Goal: Register for event/course: Register for event/course

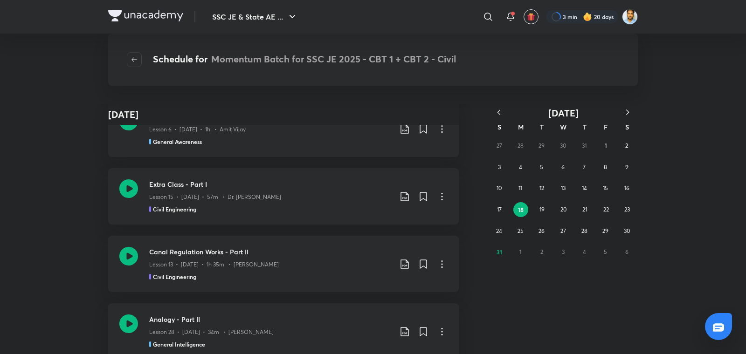
scroll to position [203899, 0]
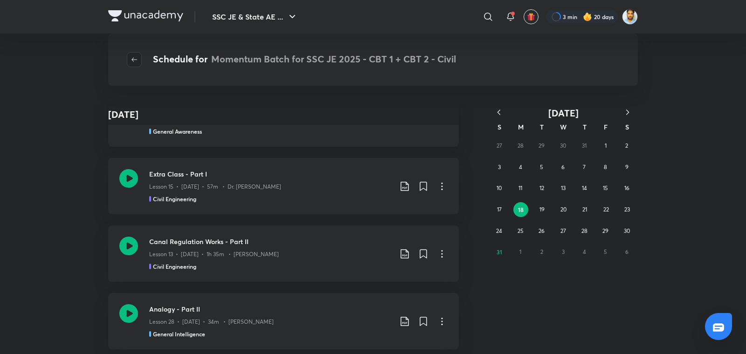
click at [132, 59] on icon "button" at bounding box center [134, 59] width 7 height 7
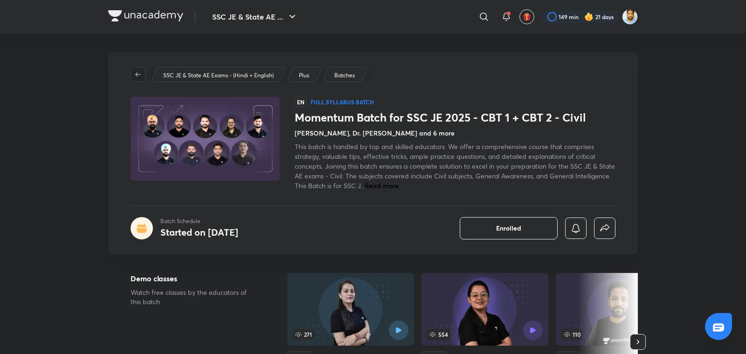
click at [140, 71] on icon "button" at bounding box center [137, 74] width 7 height 7
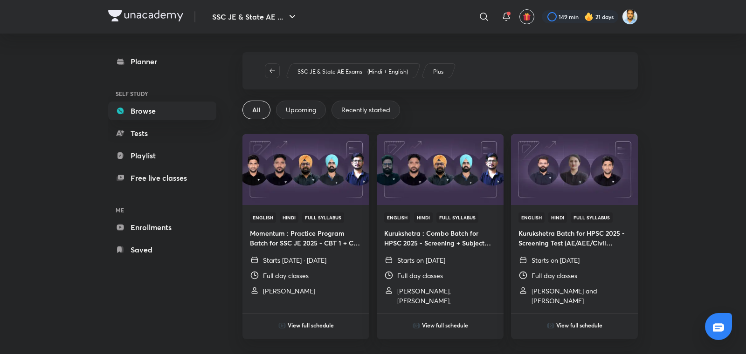
click at [307, 107] on span "Upcoming" at bounding box center [301, 109] width 30 height 9
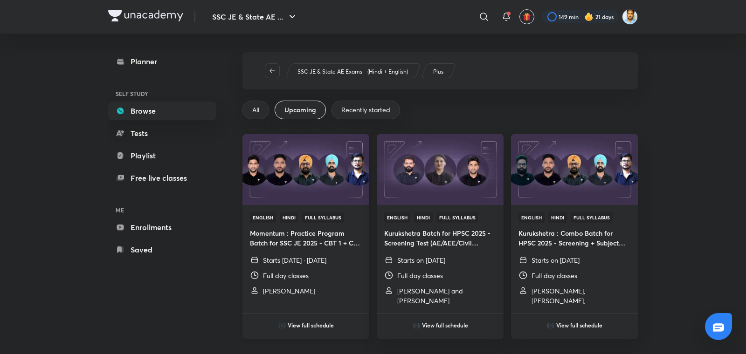
click at [330, 285] on div "English Hindi Full Syllabus Momentum : Practice Program Batch for SSC JE 2025 -…" at bounding box center [306, 254] width 127 height 98
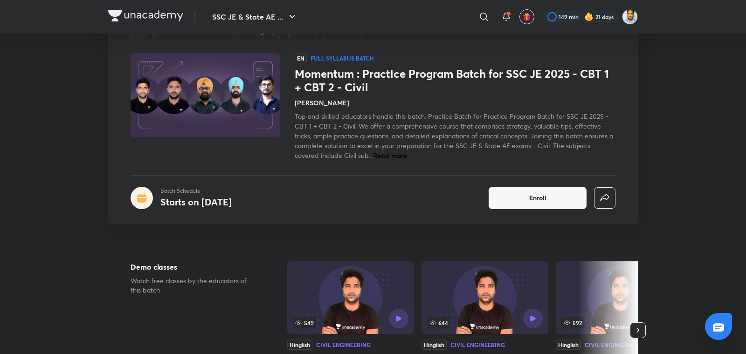
scroll to position [41, 0]
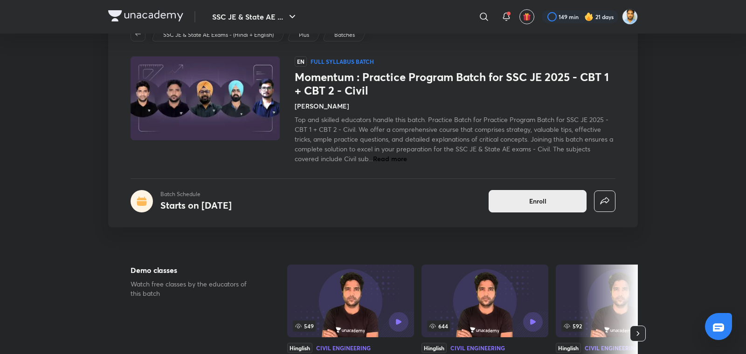
click at [531, 198] on span "Enroll" at bounding box center [537, 201] width 17 height 9
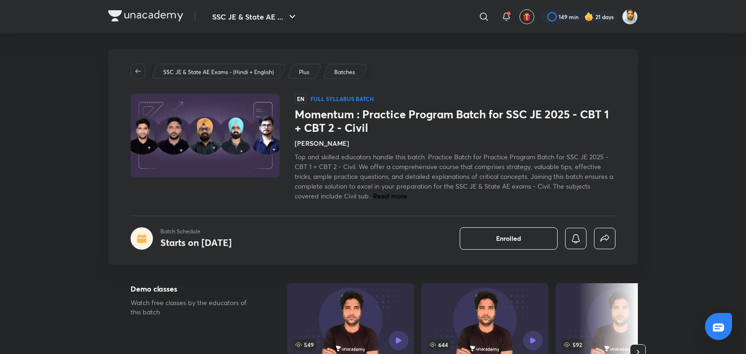
scroll to position [0, 0]
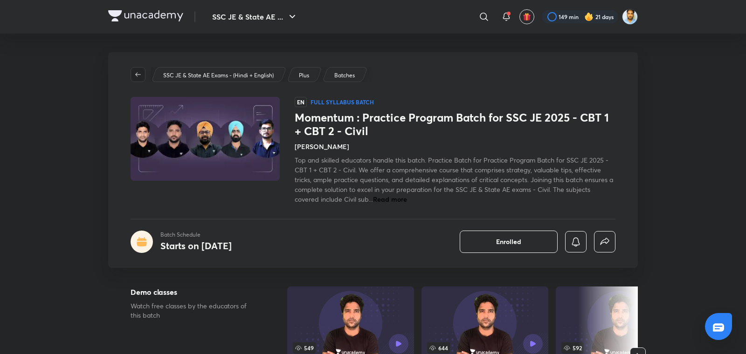
click at [135, 72] on icon "button" at bounding box center [137, 74] width 7 height 7
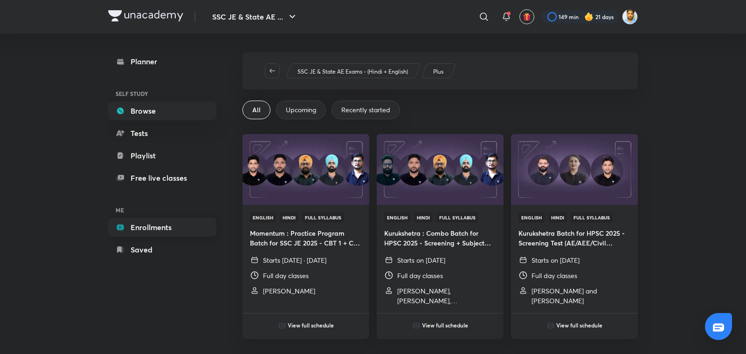
click at [160, 233] on link "Enrollments" at bounding box center [162, 227] width 108 height 19
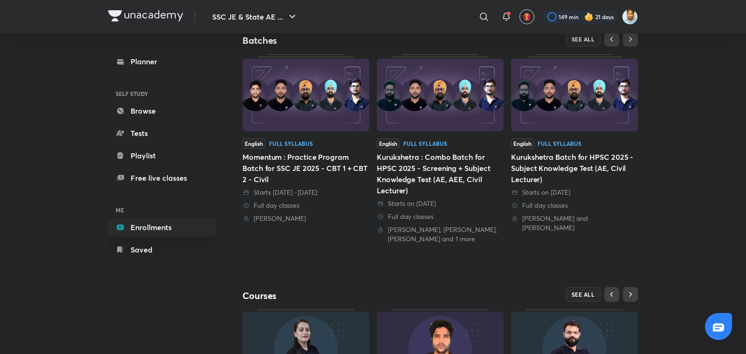
scroll to position [170, 0]
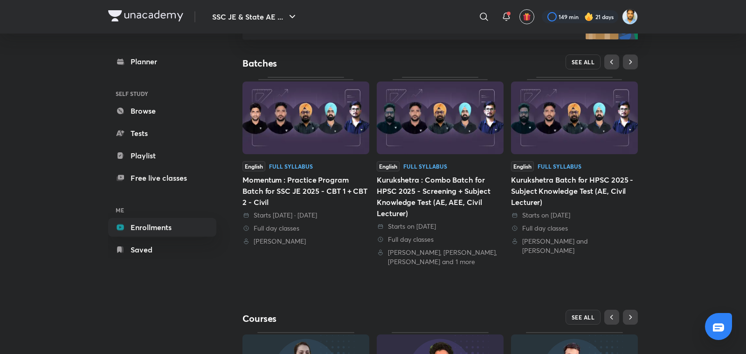
click at [578, 62] on span "SEE ALL" at bounding box center [583, 62] width 23 height 7
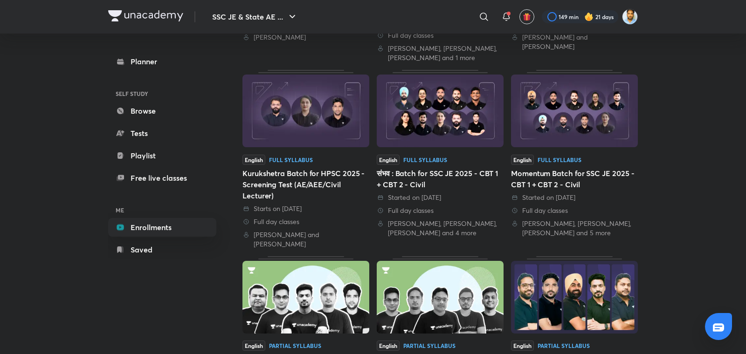
scroll to position [260, 0]
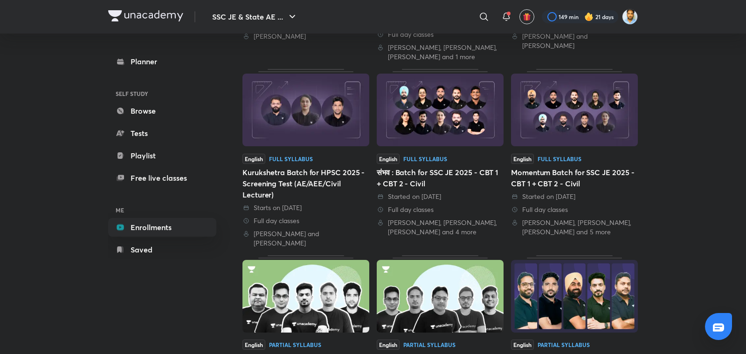
click at [462, 182] on div "संभव : Batch for SSC JE 2025 - CBT 1 + CBT 2 - Civil" at bounding box center [440, 178] width 127 height 22
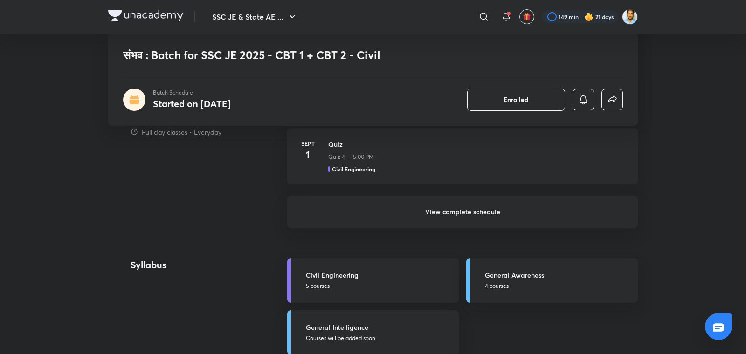
scroll to position [762, 0]
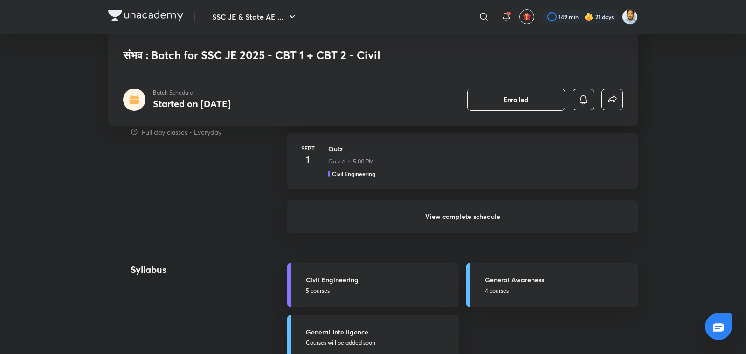
click at [471, 223] on h6 "View complete schedule" at bounding box center [462, 217] width 351 height 33
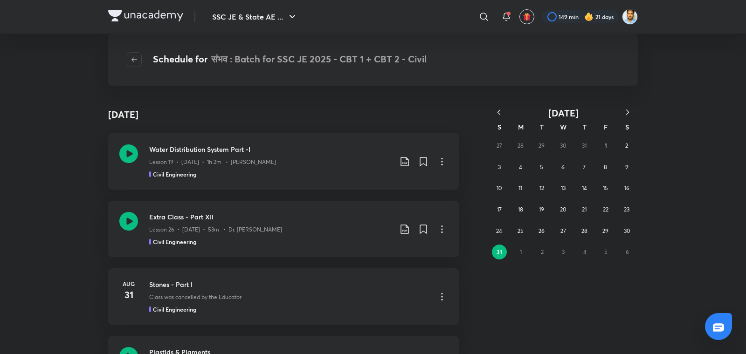
click at [500, 108] on icon "button" at bounding box center [498, 112] width 9 height 9
click at [600, 206] on button "27" at bounding box center [605, 209] width 15 height 15
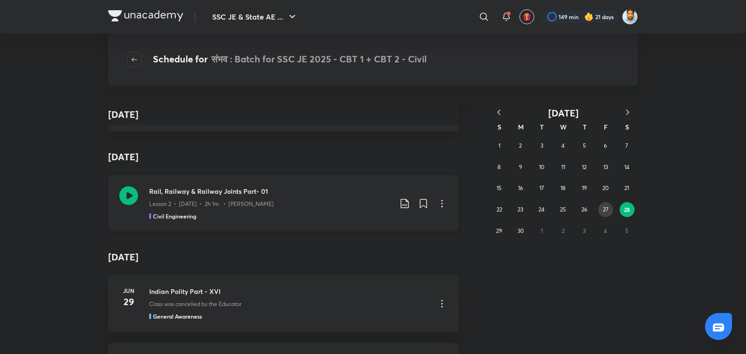
scroll to position [4021, 0]
click at [208, 193] on h3 "Rail, Railway & Railway Joints Part- 01" at bounding box center [270, 191] width 243 height 10
